Goal: Navigation & Orientation: Find specific page/section

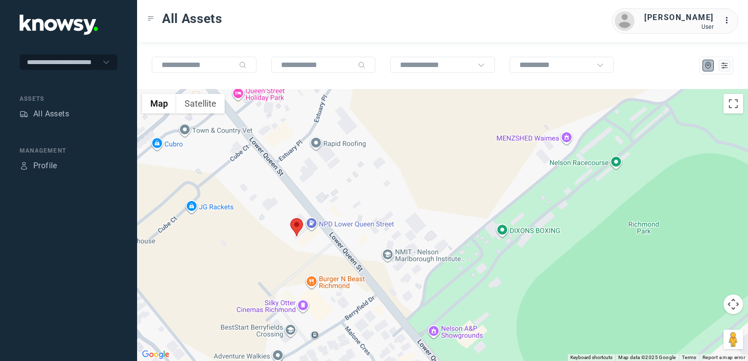
click at [298, 231] on img at bounding box center [296, 227] width 13 height 18
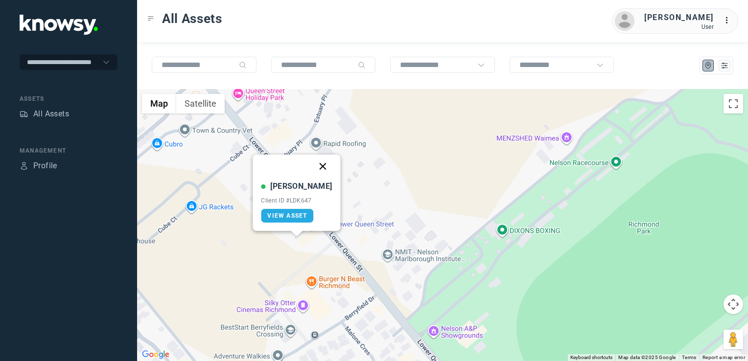
click at [314, 169] on button "Close" at bounding box center [322, 166] width 23 height 23
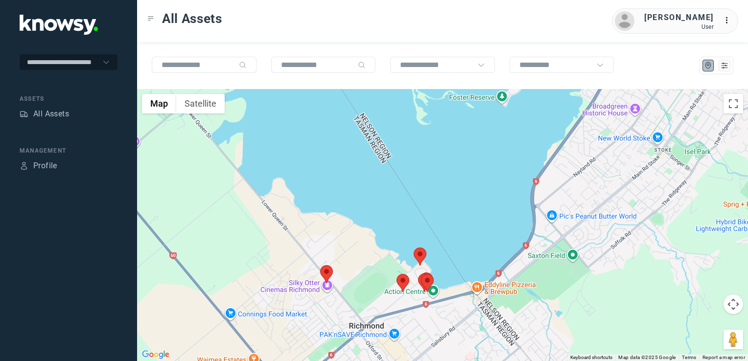
drag, startPoint x: 564, startPoint y: 283, endPoint x: 484, endPoint y: 293, distance: 79.8
click at [494, 298] on div "To navigate, press the arrow keys." at bounding box center [442, 225] width 611 height 272
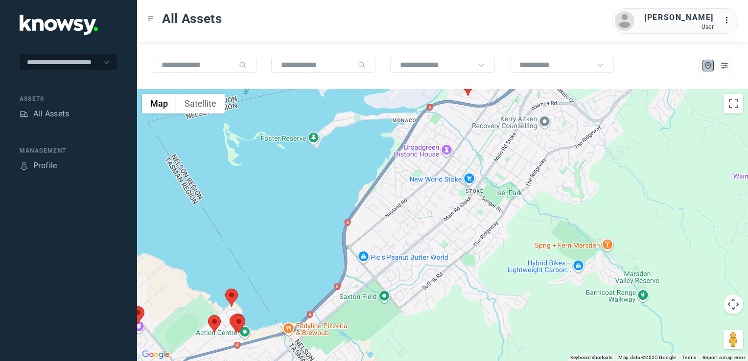
click at [501, 306] on div at bounding box center [442, 225] width 611 height 272
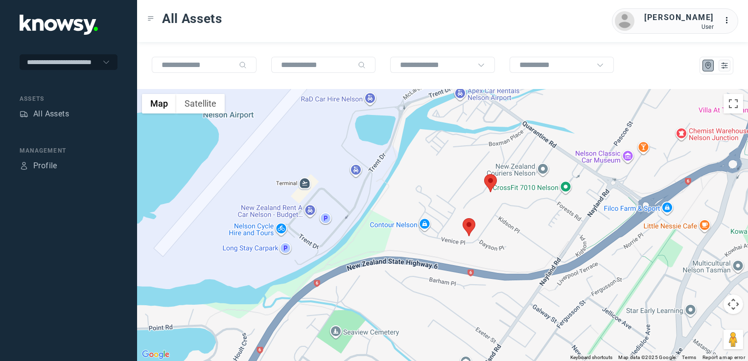
click at [492, 179] on img at bounding box center [490, 183] width 13 height 18
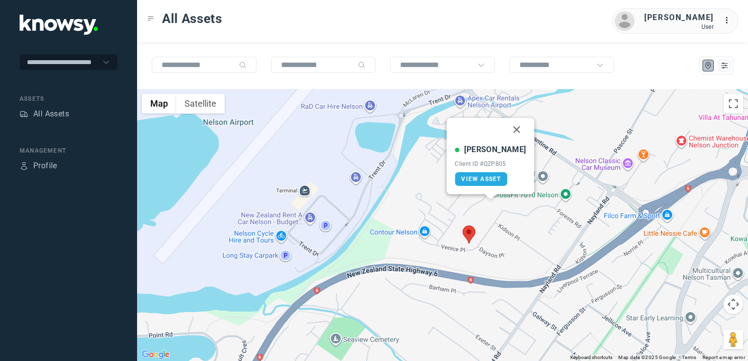
drag, startPoint x: 508, startPoint y: 130, endPoint x: 508, endPoint y: 136, distance: 5.4
click at [508, 130] on button "Close" at bounding box center [516, 129] width 23 height 23
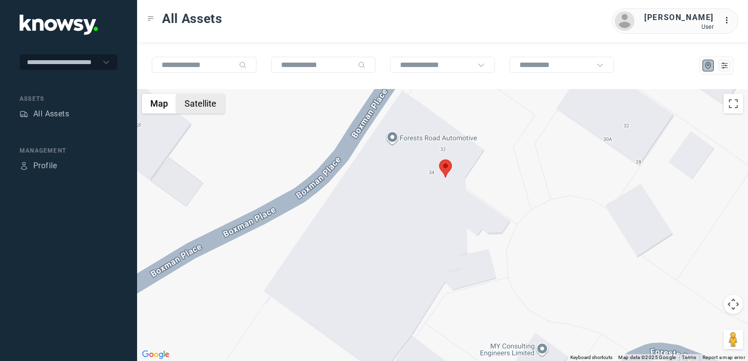
click at [209, 109] on button "Satellite" at bounding box center [200, 104] width 48 height 20
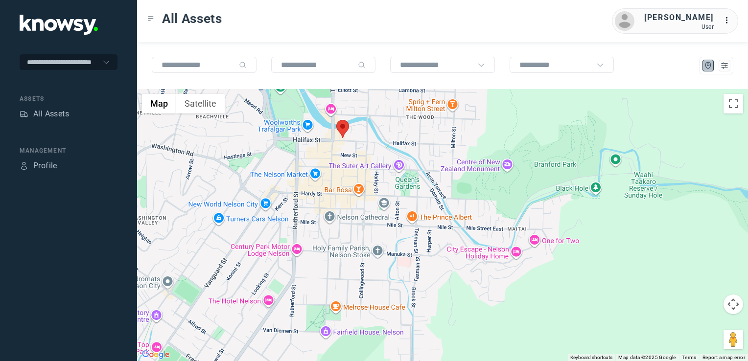
click at [338, 131] on img at bounding box center [342, 129] width 13 height 18
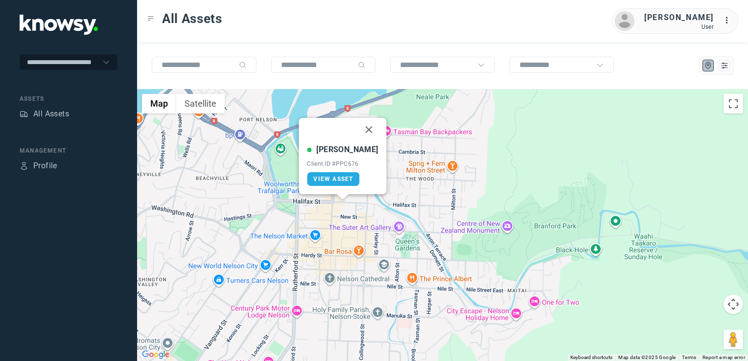
click at [361, 130] on button "Close" at bounding box center [368, 129] width 23 height 23
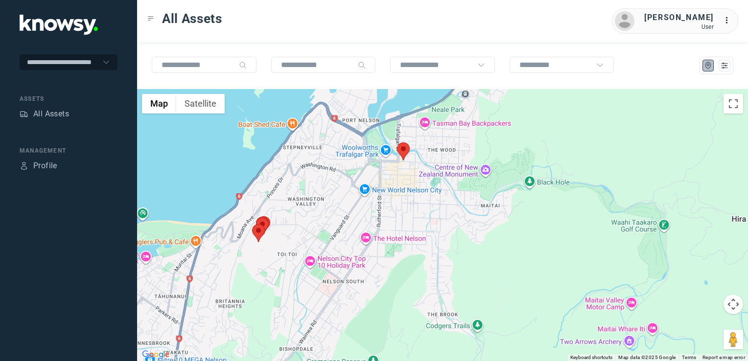
drag, startPoint x: 320, startPoint y: 210, endPoint x: 422, endPoint y: 183, distance: 105.9
click at [419, 186] on div "To navigate, press the arrow keys." at bounding box center [442, 225] width 611 height 272
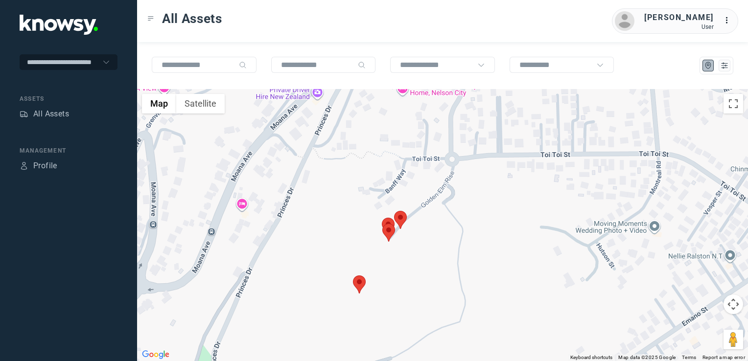
click at [364, 281] on img at bounding box center [359, 284] width 13 height 18
click at [377, 222] on button "Close" at bounding box center [376, 223] width 23 height 23
click at [397, 219] on img at bounding box center [400, 220] width 13 height 18
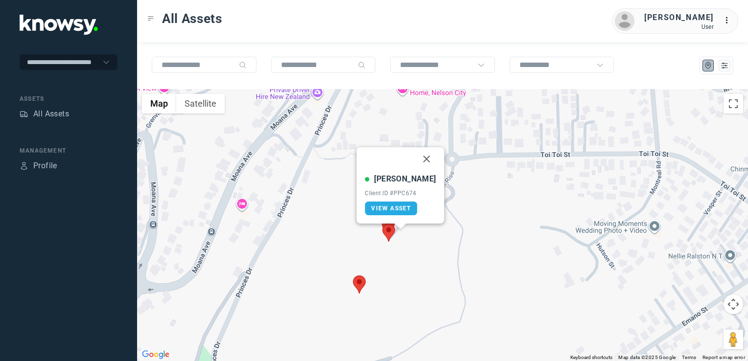
click at [420, 158] on button "Close" at bounding box center [426, 158] width 23 height 23
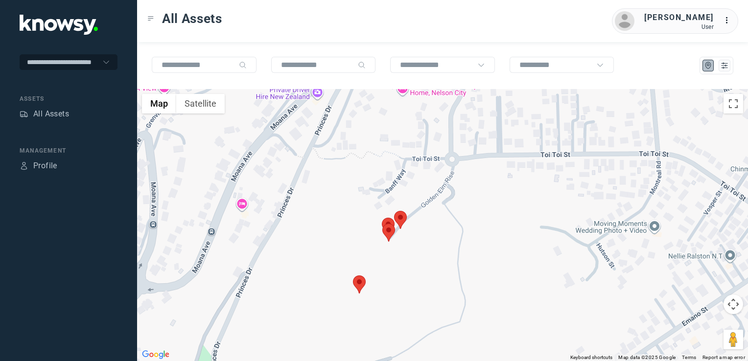
click at [384, 220] on img at bounding box center [388, 227] width 13 height 18
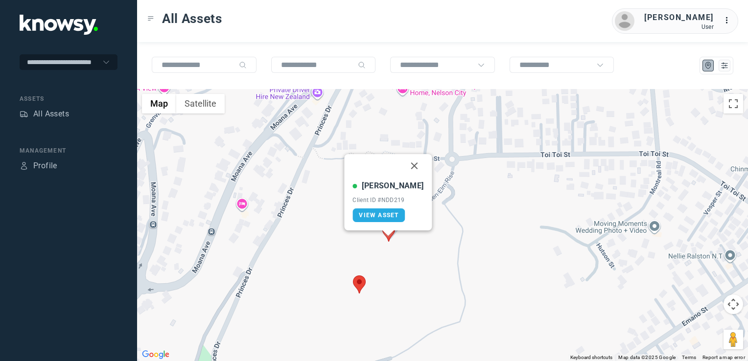
click at [386, 236] on div at bounding box center [388, 233] width 12 height 6
click at [403, 165] on button "Close" at bounding box center [414, 165] width 23 height 23
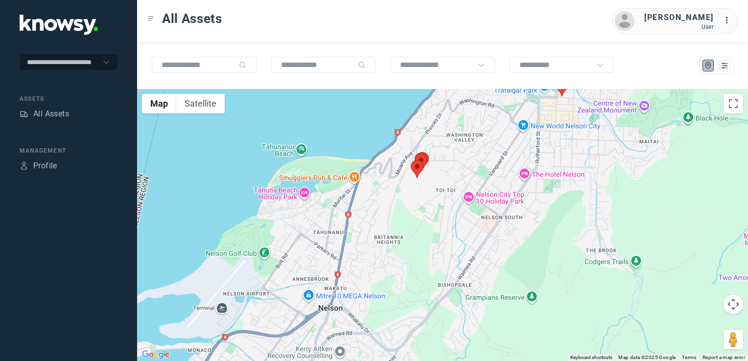
drag, startPoint x: 419, startPoint y: 181, endPoint x: 512, endPoint y: 105, distance: 119.9
click at [510, 107] on div "To navigate, press the arrow keys." at bounding box center [442, 225] width 611 height 272
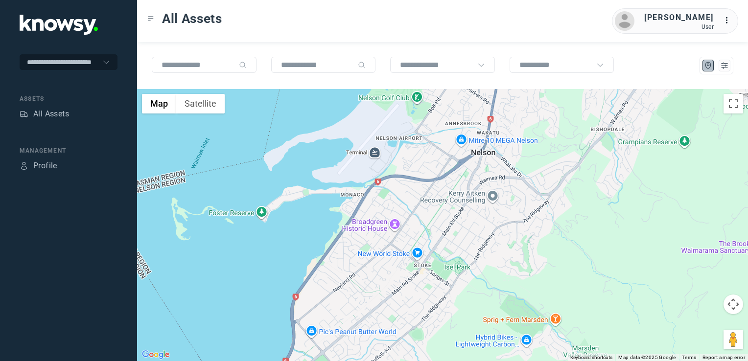
drag, startPoint x: 492, startPoint y: 157, endPoint x: 505, endPoint y: 122, distance: 36.9
click at [505, 122] on div at bounding box center [442, 225] width 611 height 272
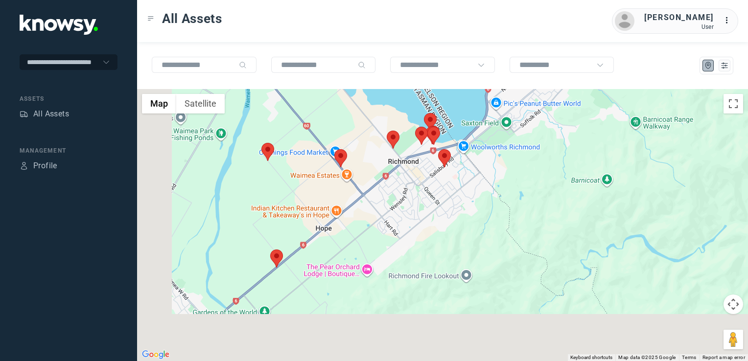
drag, startPoint x: 524, startPoint y: 126, endPoint x: 529, endPoint y: 125, distance: 4.9
click at [526, 124] on div at bounding box center [442, 225] width 611 height 272
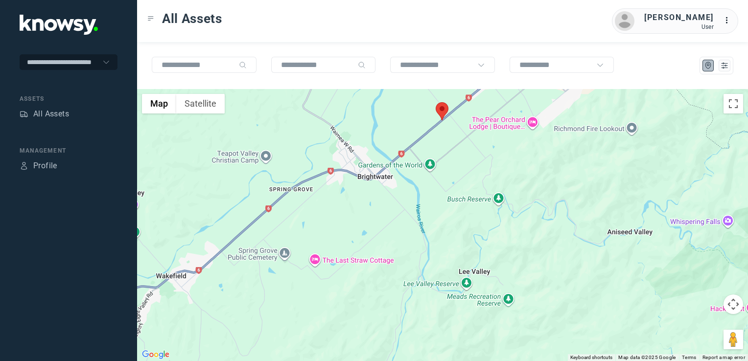
click at [495, 189] on div at bounding box center [442, 225] width 611 height 272
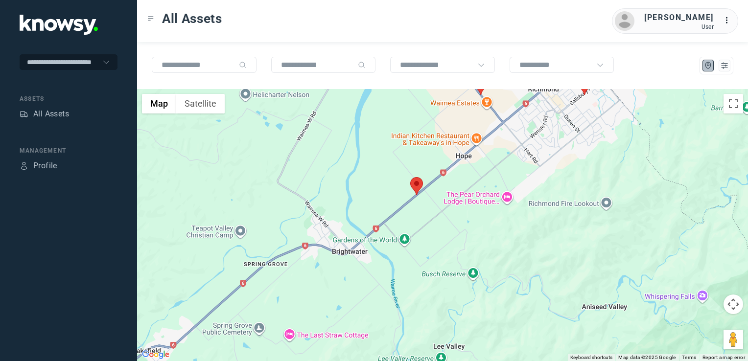
click at [469, 241] on div at bounding box center [442, 225] width 611 height 272
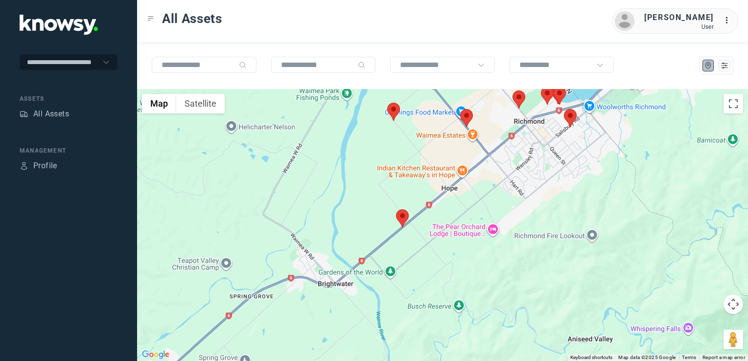
click at [403, 220] on img at bounding box center [402, 218] width 13 height 18
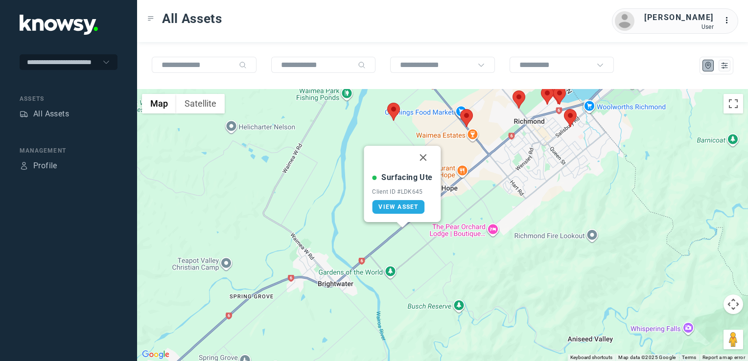
click at [421, 160] on button "Close" at bounding box center [422, 157] width 23 height 23
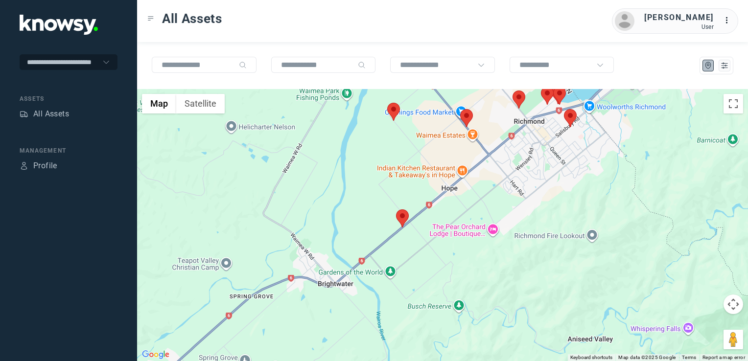
click at [389, 133] on div "To navigate, press the arrow keys." at bounding box center [442, 225] width 611 height 272
click at [396, 112] on img at bounding box center [393, 111] width 13 height 18
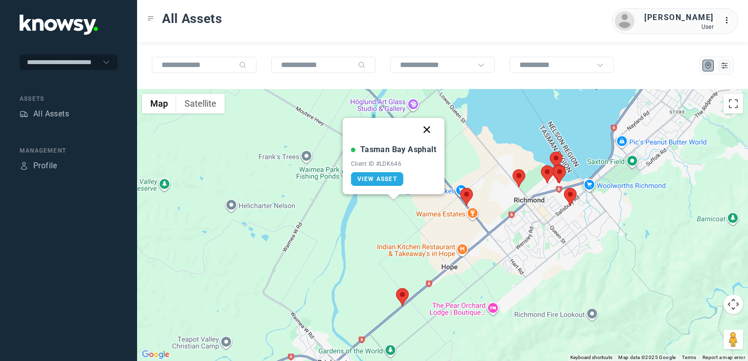
click at [426, 126] on button "Close" at bounding box center [426, 129] width 23 height 23
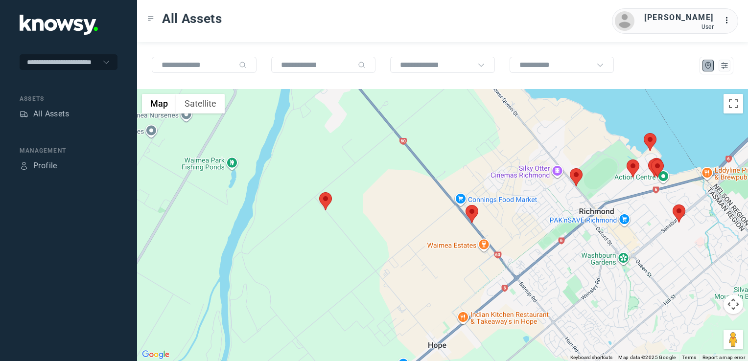
click at [477, 208] on img at bounding box center [471, 214] width 13 height 18
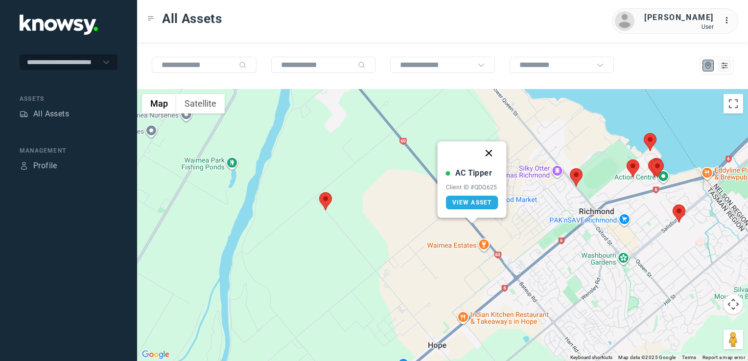
click at [492, 149] on button "Close" at bounding box center [488, 152] width 23 height 23
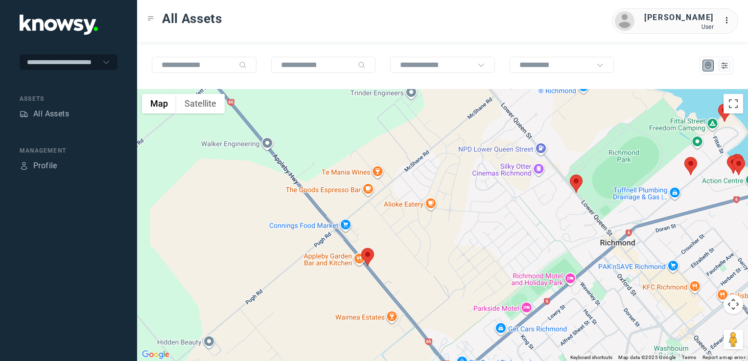
click at [573, 184] on img at bounding box center [576, 184] width 13 height 18
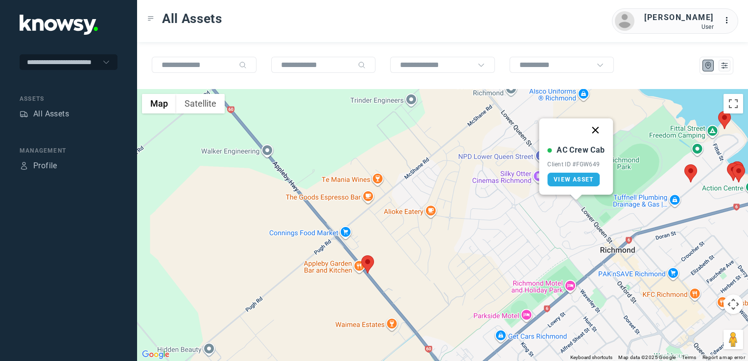
click at [597, 131] on button "Close" at bounding box center [595, 129] width 23 height 23
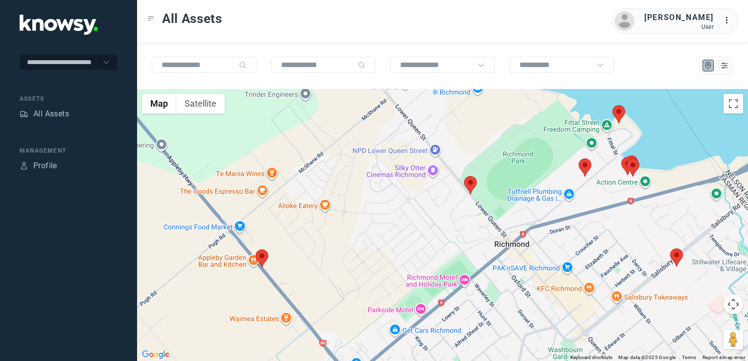
drag, startPoint x: 641, startPoint y: 185, endPoint x: 565, endPoint y: 182, distance: 76.4
click at [565, 182] on div at bounding box center [442, 225] width 611 height 272
click at [672, 257] on img at bounding box center [676, 258] width 13 height 18
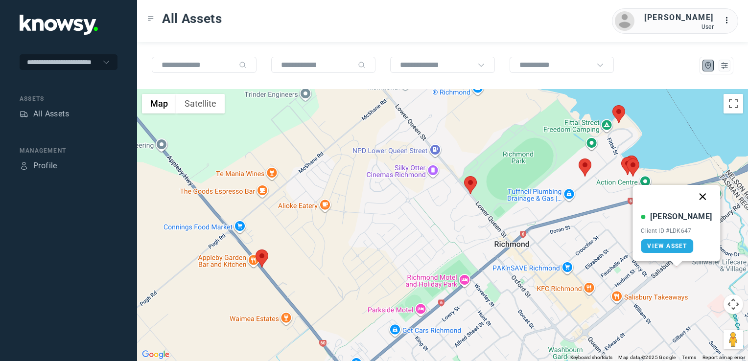
click at [691, 197] on button "Close" at bounding box center [702, 196] width 23 height 23
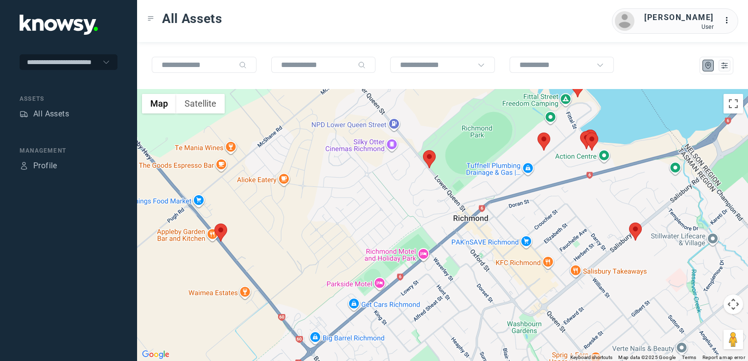
drag, startPoint x: 625, startPoint y: 239, endPoint x: 571, endPoint y: 201, distance: 66.3
click at [568, 204] on div at bounding box center [442, 225] width 611 height 272
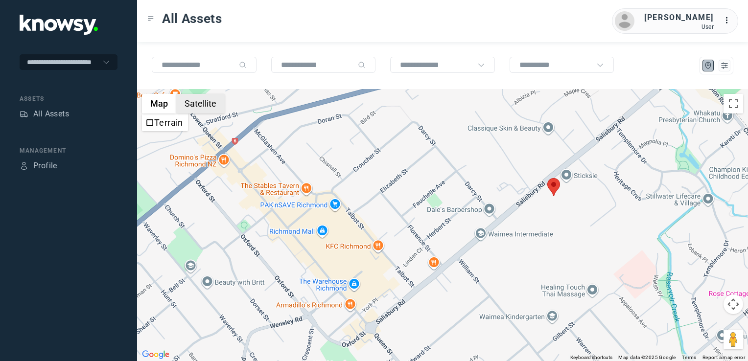
click at [207, 105] on button "Satellite" at bounding box center [200, 104] width 48 height 20
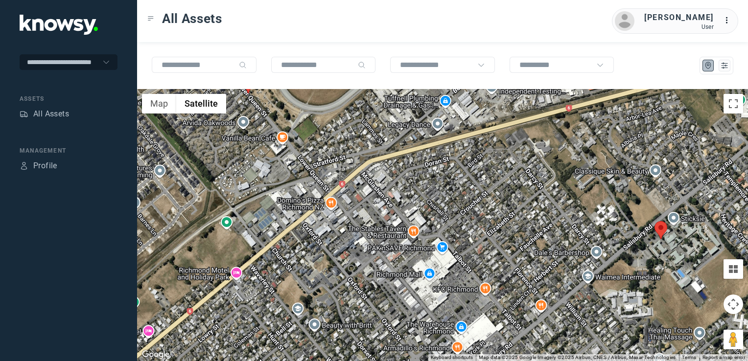
drag, startPoint x: 581, startPoint y: 204, endPoint x: 605, endPoint y: 197, distance: 24.5
click at [605, 197] on div at bounding box center [442, 225] width 611 height 272
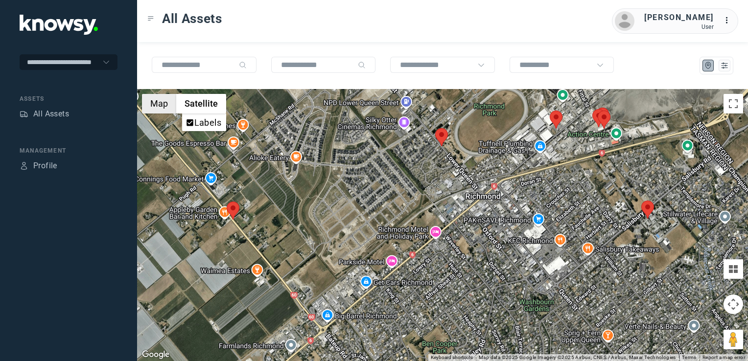
click at [160, 101] on button "Map" at bounding box center [159, 104] width 34 height 20
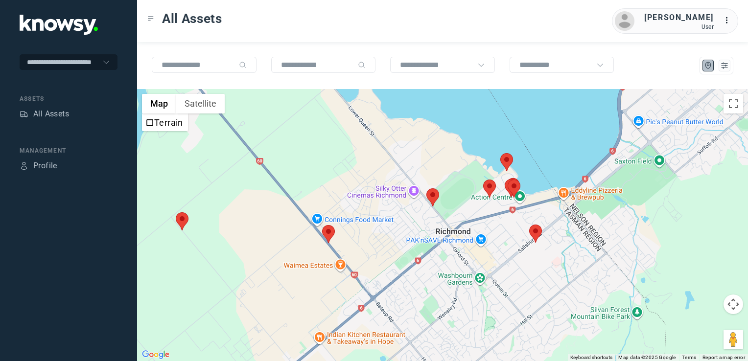
drag, startPoint x: 498, startPoint y: 261, endPoint x: 547, endPoint y: 181, distance: 93.7
click at [546, 182] on div at bounding box center [442, 225] width 611 height 272
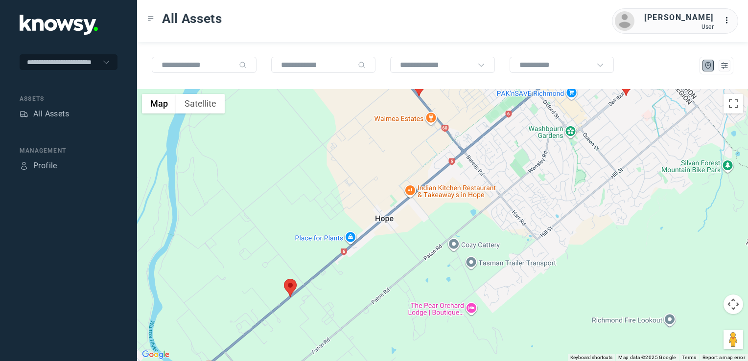
click at [292, 283] on img at bounding box center [290, 288] width 13 height 18
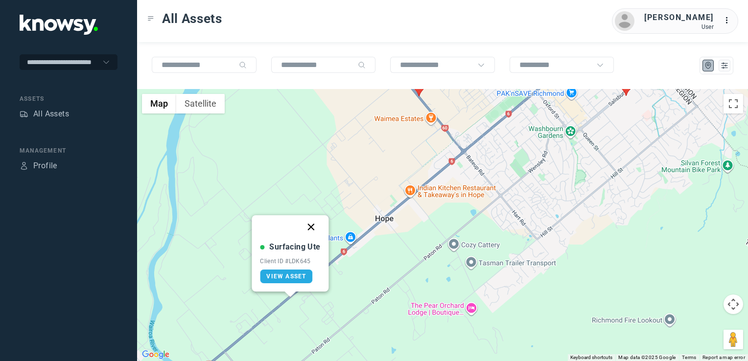
click at [309, 225] on button "Close" at bounding box center [310, 226] width 23 height 23
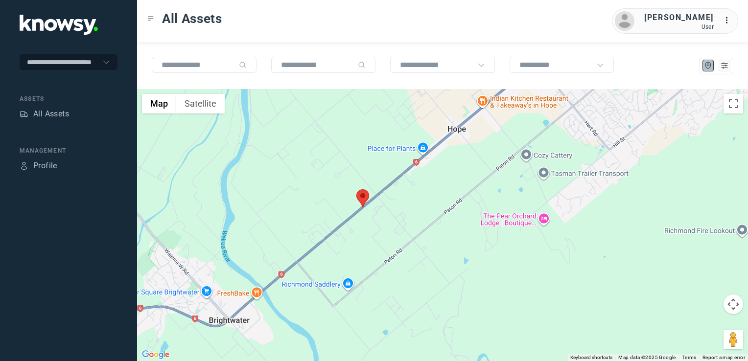
drag, startPoint x: 384, startPoint y: 287, endPoint x: 404, endPoint y: 324, distance: 42.5
click at [404, 321] on div at bounding box center [442, 225] width 611 height 272
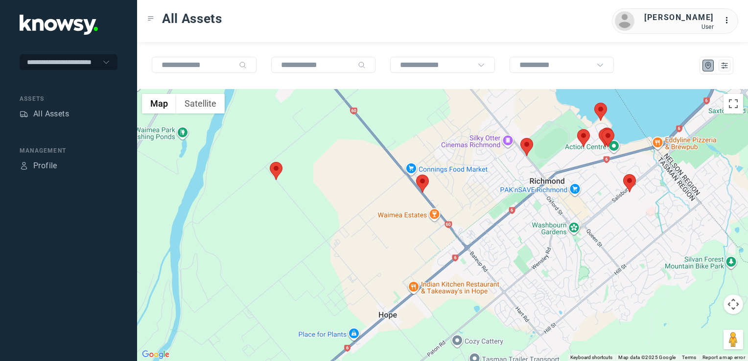
drag, startPoint x: 485, startPoint y: 195, endPoint x: 453, endPoint y: 216, distance: 39.0
click at [453, 216] on div at bounding box center [442, 225] width 611 height 272
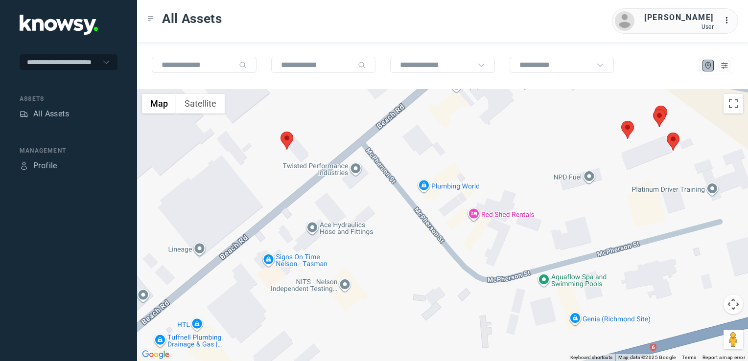
click at [626, 132] on img at bounding box center [627, 130] width 13 height 18
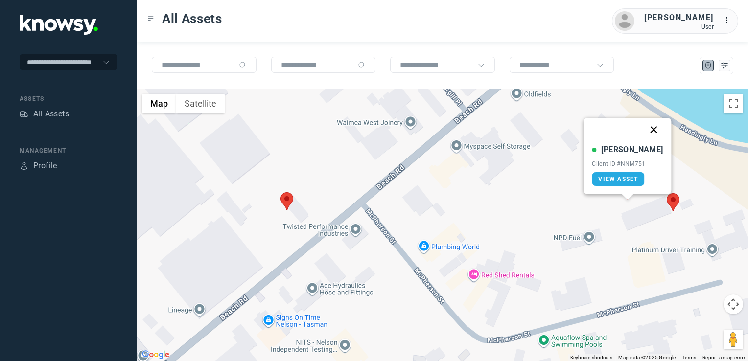
click at [642, 128] on button "Close" at bounding box center [653, 129] width 23 height 23
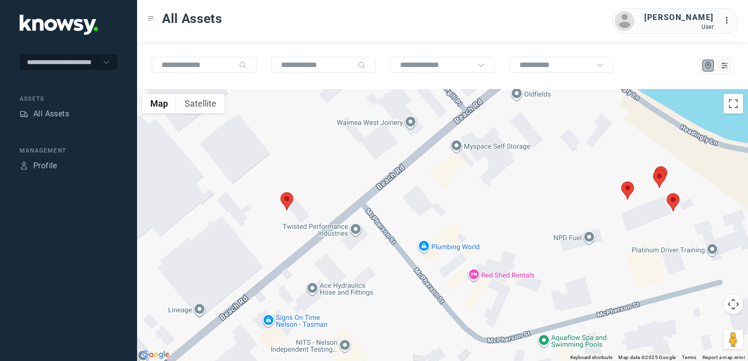
click at [659, 173] on img at bounding box center [659, 179] width 13 height 18
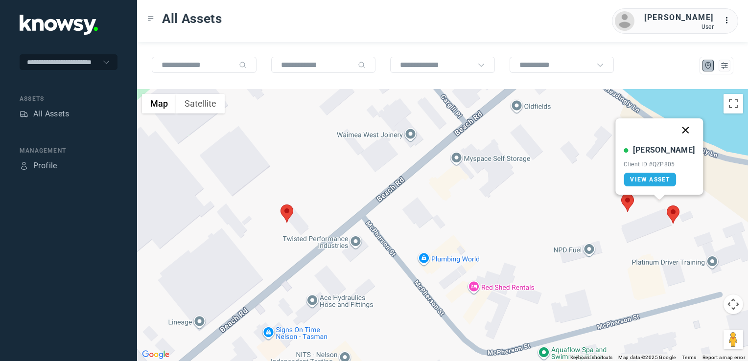
click at [675, 132] on button "Close" at bounding box center [685, 129] width 23 height 23
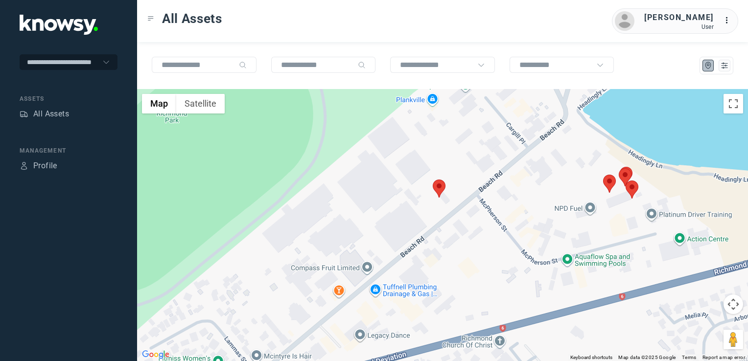
drag, startPoint x: 583, startPoint y: 169, endPoint x: 587, endPoint y: 209, distance: 40.3
click at [585, 208] on div "To navigate, press the arrow keys." at bounding box center [442, 225] width 611 height 272
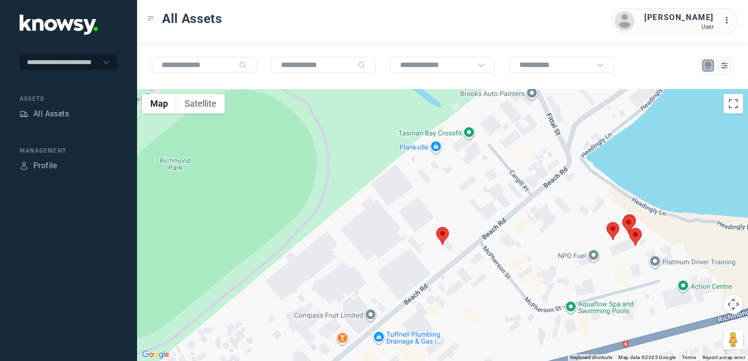
click at [589, 223] on div at bounding box center [442, 225] width 611 height 272
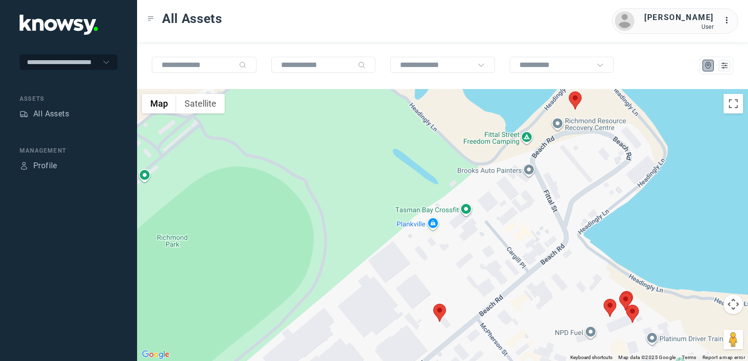
click at [576, 99] on img at bounding box center [575, 100] width 13 height 18
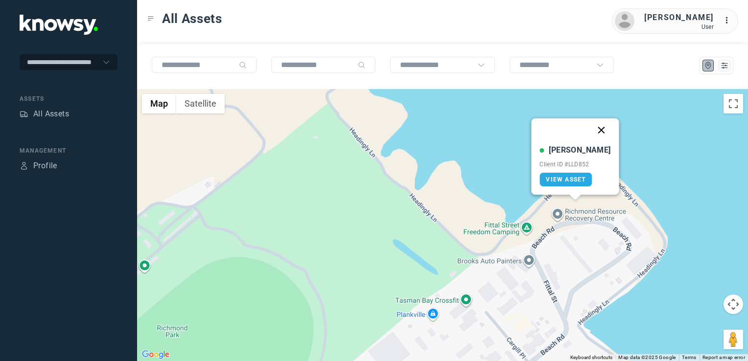
click at [593, 130] on button "Close" at bounding box center [601, 129] width 23 height 23
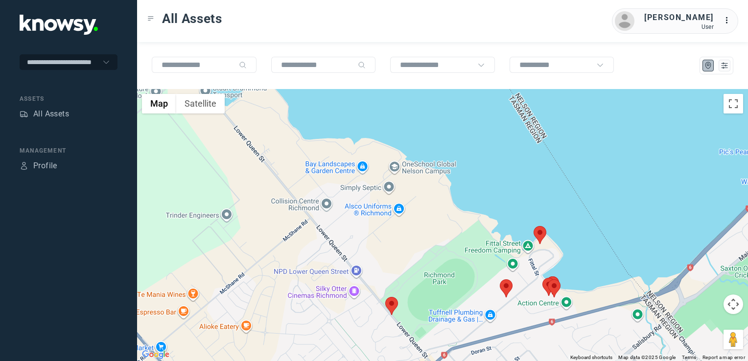
click at [537, 229] on div "To navigate, press the arrow keys." at bounding box center [442, 225] width 611 height 272
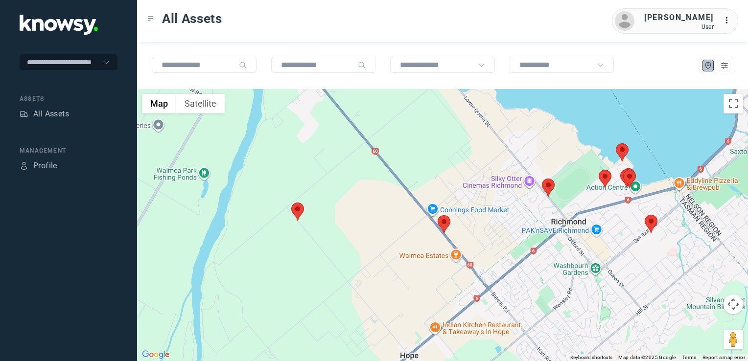
drag, startPoint x: 457, startPoint y: 272, endPoint x: 475, endPoint y: 249, distance: 29.3
click at [475, 249] on div at bounding box center [442, 225] width 611 height 272
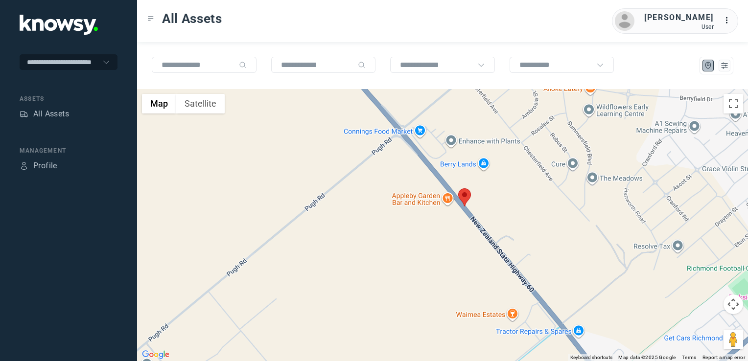
click at [464, 204] on img at bounding box center [464, 197] width 13 height 18
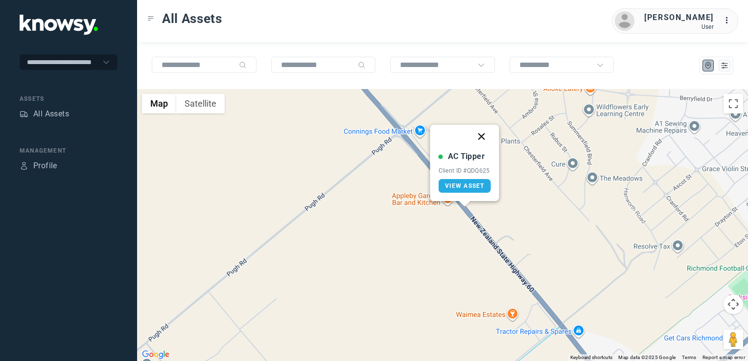
click at [480, 132] on button "Close" at bounding box center [481, 136] width 23 height 23
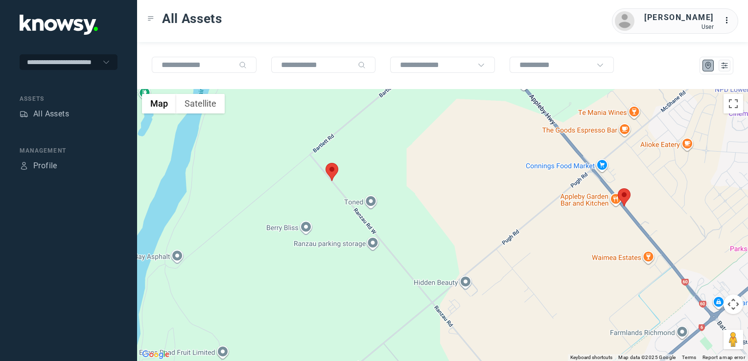
drag, startPoint x: 340, startPoint y: 211, endPoint x: 507, endPoint y: 223, distance: 167.8
click at [507, 223] on div at bounding box center [442, 225] width 611 height 272
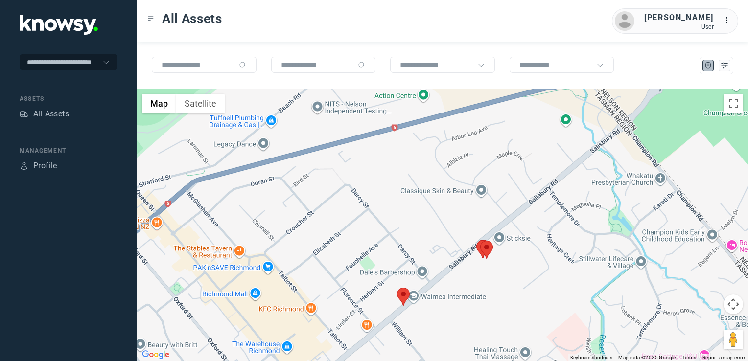
click at [401, 293] on img at bounding box center [403, 297] width 13 height 18
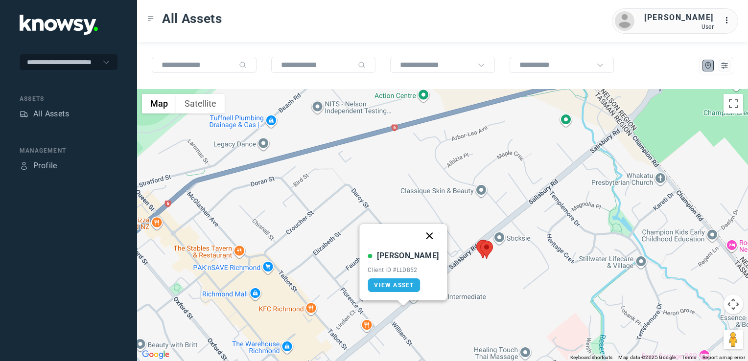
click at [418, 236] on button "Close" at bounding box center [429, 235] width 23 height 23
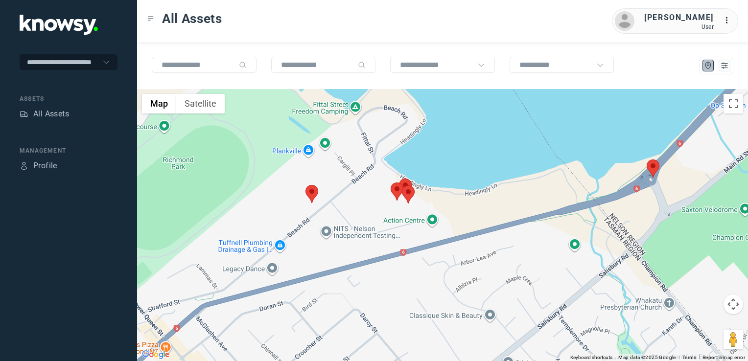
drag, startPoint x: 405, startPoint y: 176, endPoint x: 414, endPoint y: 305, distance: 129.5
click at [414, 305] on div at bounding box center [442, 225] width 611 height 272
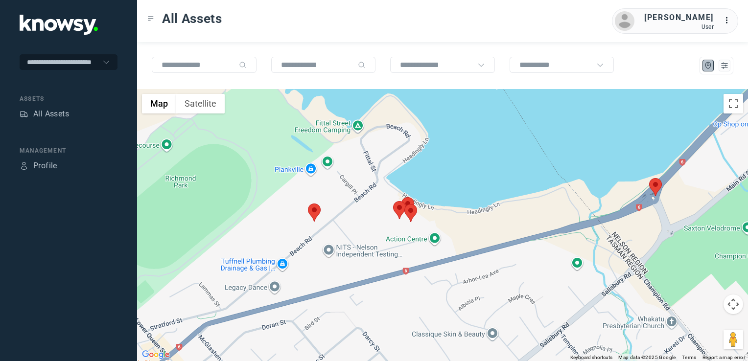
click at [396, 216] on img at bounding box center [399, 210] width 13 height 18
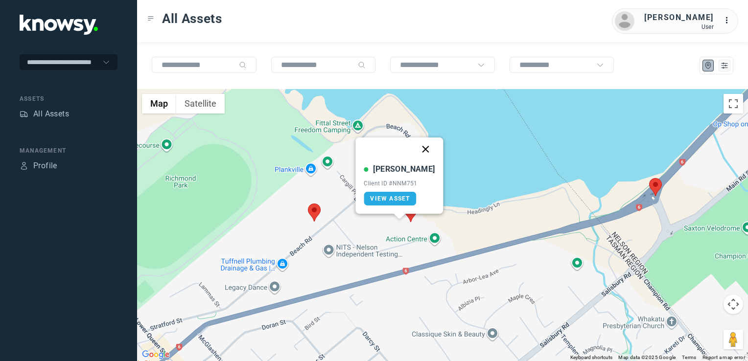
click at [415, 149] on button "Close" at bounding box center [425, 148] width 23 height 23
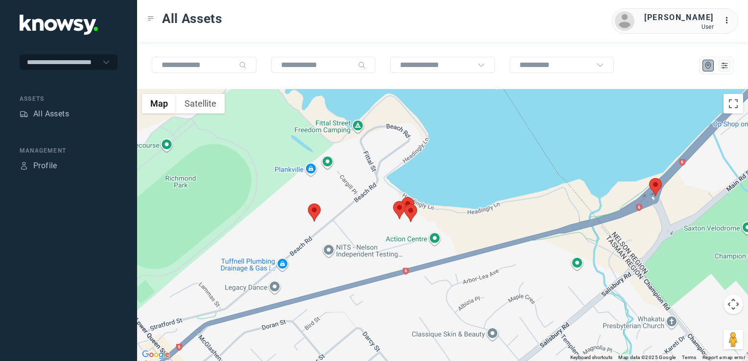
click at [406, 201] on img at bounding box center [407, 206] width 13 height 18
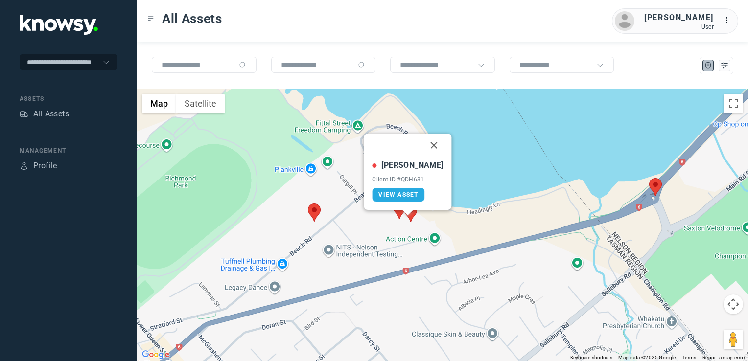
click at [411, 224] on div "Jason R Client ID #QDH631 View Asset" at bounding box center [442, 225] width 611 height 272
click at [427, 147] on button "Close" at bounding box center [433, 145] width 23 height 23
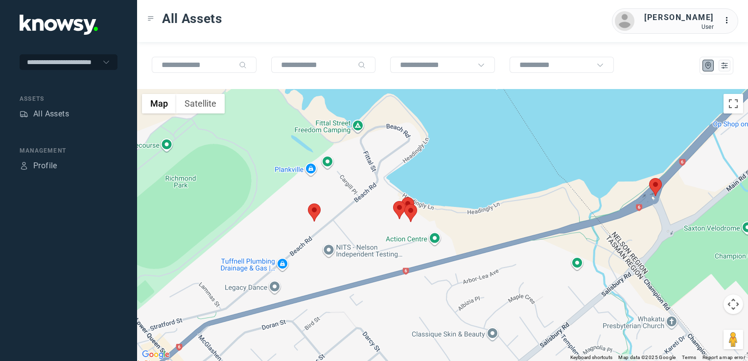
click at [653, 185] on img at bounding box center [655, 187] width 13 height 18
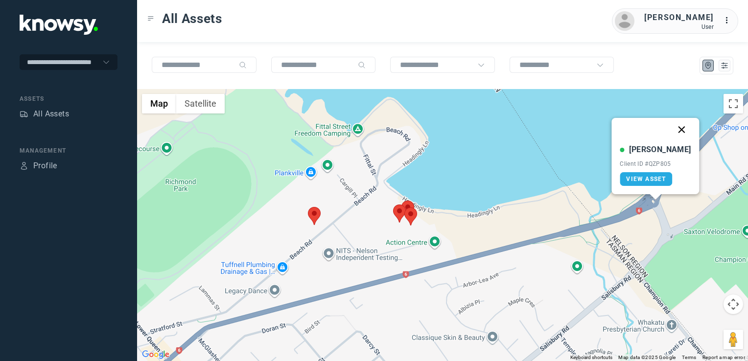
click at [671, 127] on button "Close" at bounding box center [681, 129] width 23 height 23
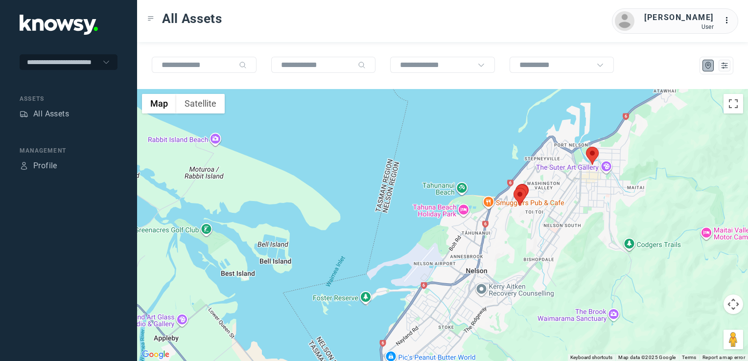
drag, startPoint x: 579, startPoint y: 208, endPoint x: 542, endPoint y: 252, distance: 58.0
click at [544, 251] on div at bounding box center [442, 225] width 611 height 272
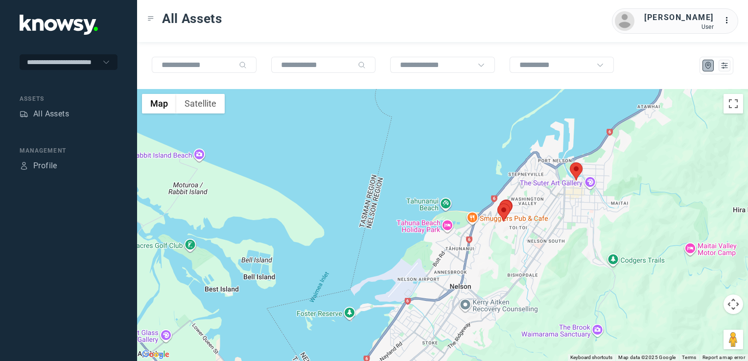
drag, startPoint x: 534, startPoint y: 222, endPoint x: 580, endPoint y: 161, distance: 76.1
click at [566, 174] on div at bounding box center [442, 225] width 611 height 272
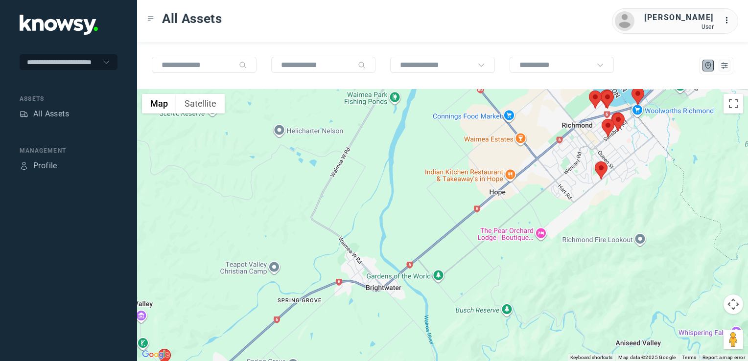
drag, startPoint x: 591, startPoint y: 195, endPoint x: 702, endPoint y: 195, distance: 111.1
click at [702, 195] on div at bounding box center [442, 225] width 611 height 272
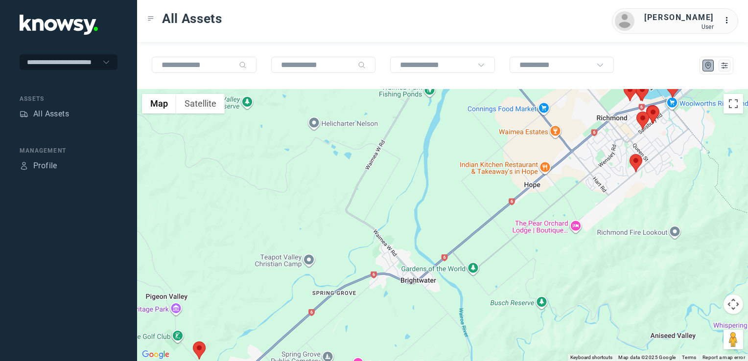
click at [702, 195] on div at bounding box center [442, 225] width 611 height 272
drag, startPoint x: 487, startPoint y: 229, endPoint x: 706, endPoint y: 224, distance: 218.8
click at [718, 224] on div at bounding box center [442, 225] width 611 height 272
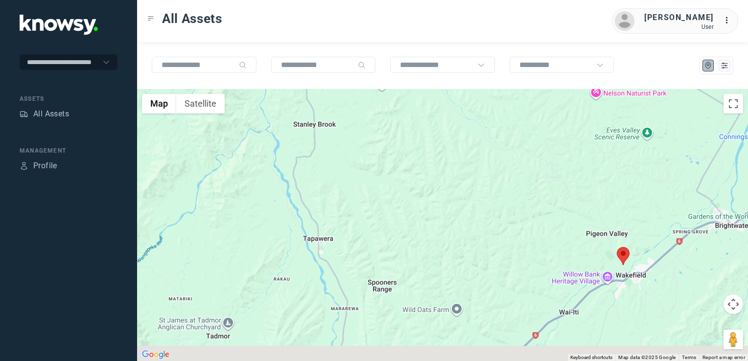
drag, startPoint x: 590, startPoint y: 257, endPoint x: 587, endPoint y: 252, distance: 5.7
click at [587, 254] on div at bounding box center [442, 225] width 611 height 272
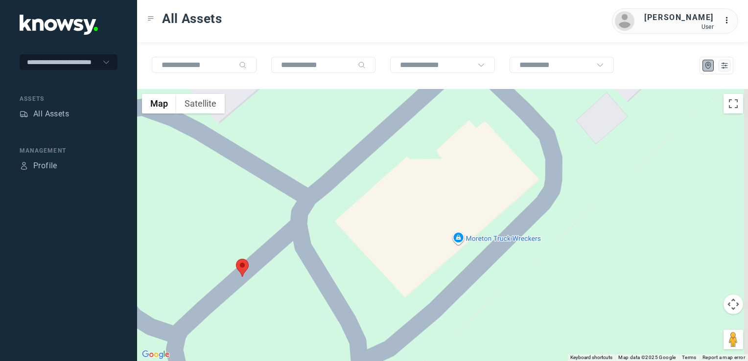
drag, startPoint x: 640, startPoint y: 282, endPoint x: 377, endPoint y: 343, distance: 270.1
click at [377, 343] on div at bounding box center [442, 225] width 611 height 272
drag, startPoint x: 206, startPoint y: 105, endPoint x: 301, endPoint y: 223, distance: 151.5
click at [207, 108] on button "Satellite" at bounding box center [200, 104] width 48 height 20
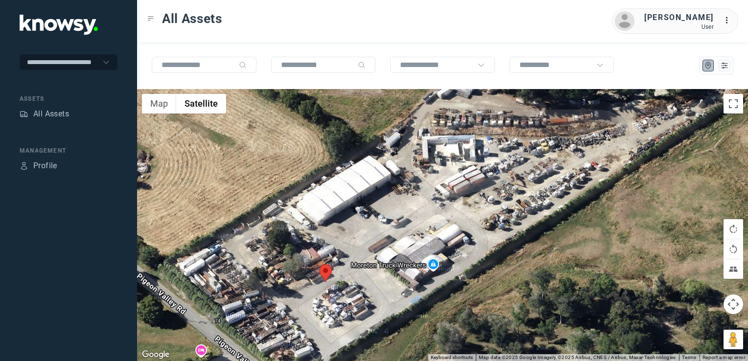
drag, startPoint x: 347, startPoint y: 285, endPoint x: 404, endPoint y: 295, distance: 57.2
click at [404, 295] on div at bounding box center [442, 225] width 611 height 272
